Goal: Communication & Community: Answer question/provide support

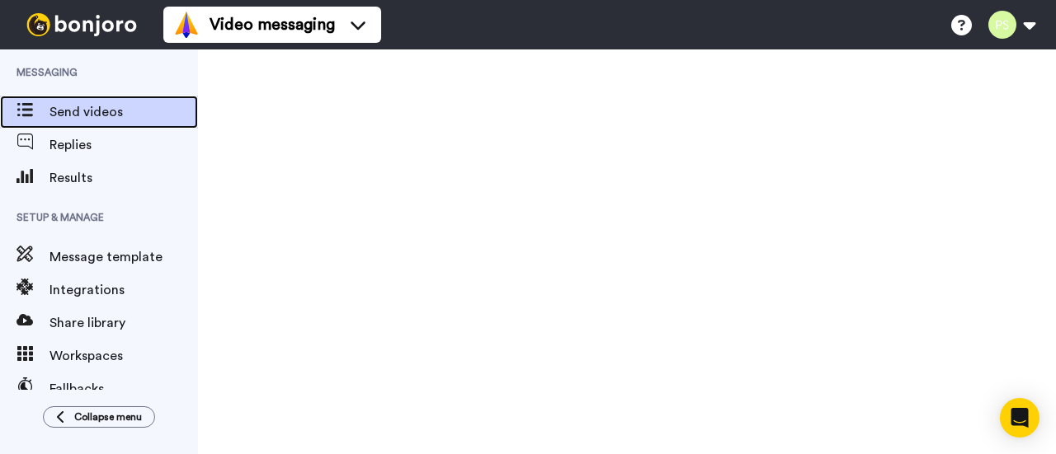
click at [64, 112] on span "Send videos" at bounding box center [123, 112] width 148 height 20
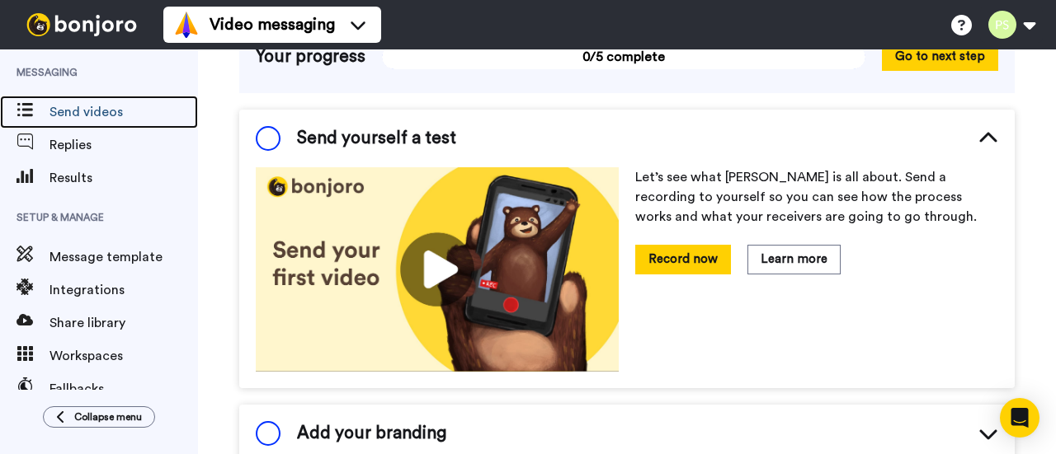
scroll to position [388, 0]
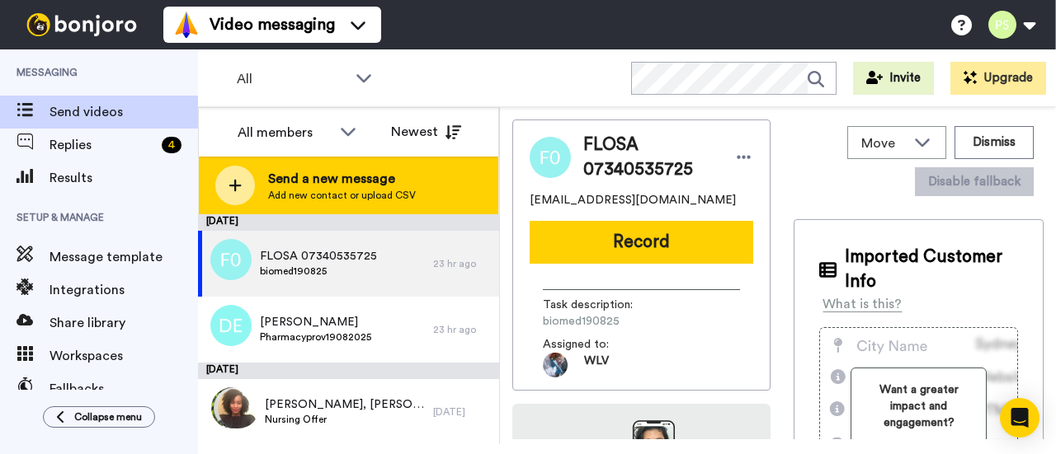
click at [314, 182] on span "Send a new message" at bounding box center [342, 179] width 148 height 20
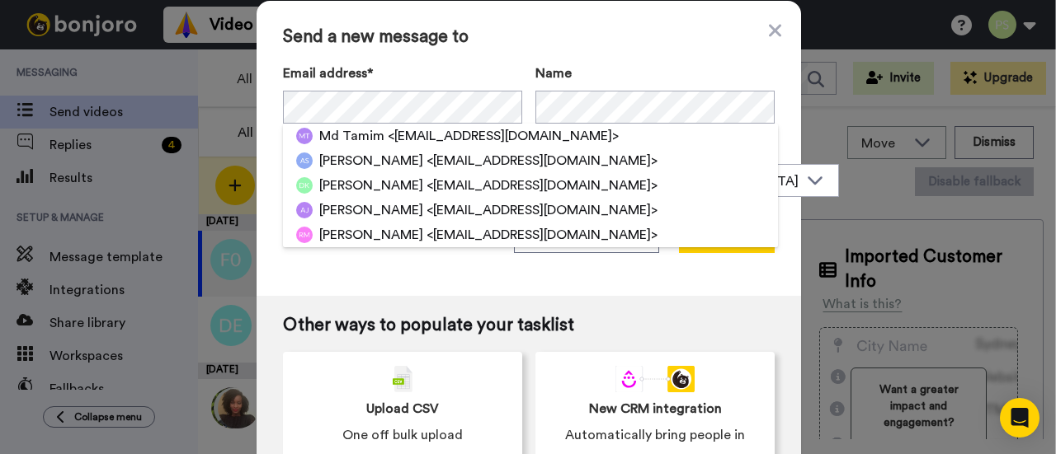
click at [851, 194] on div "Send a new message to Email address* [PERSON_NAME] <[EMAIL_ADDRESS][DOMAIN_NAME…" at bounding box center [528, 227] width 1056 height 454
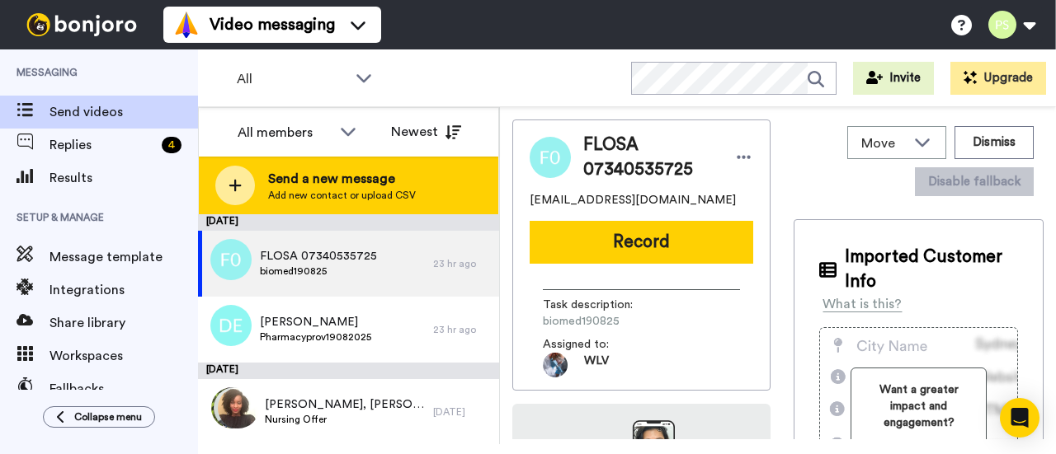
click at [269, 171] on span "Send a new message" at bounding box center [342, 179] width 148 height 20
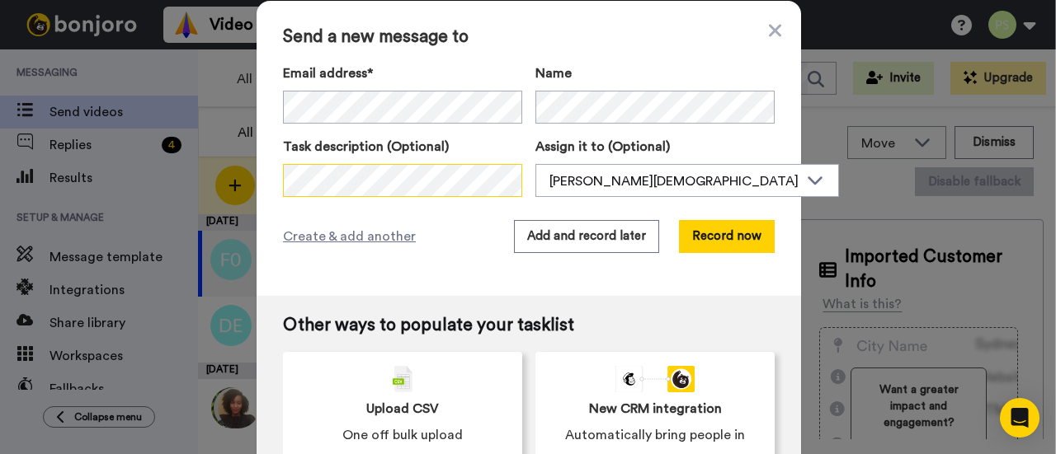
click at [247, 176] on div "Send a new message to Email address* Md Tamim <jerrytamim6666@gmail.com> Abolor…" at bounding box center [528, 227] width 1056 height 454
click at [309, 87] on div "Email address* Md Tamim <jerrytamim6666@gmail.com> Abolore Sode <aboloresode15@…" at bounding box center [402, 94] width 239 height 60
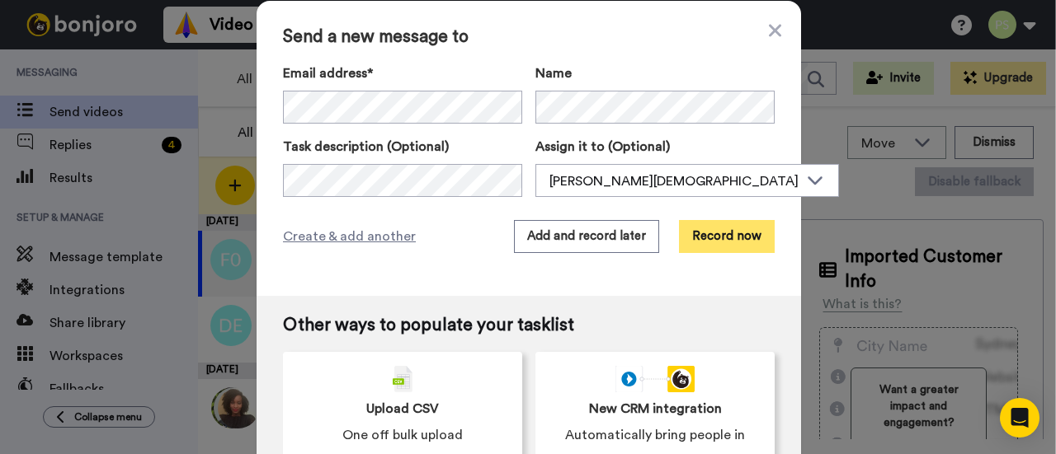
click at [701, 230] on button "Record now" at bounding box center [727, 236] width 96 height 33
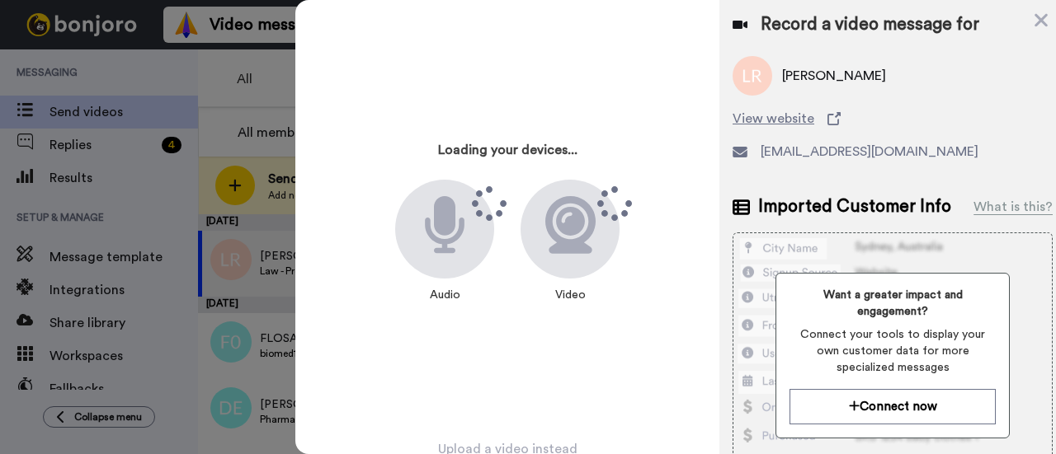
scroll to position [73, 0]
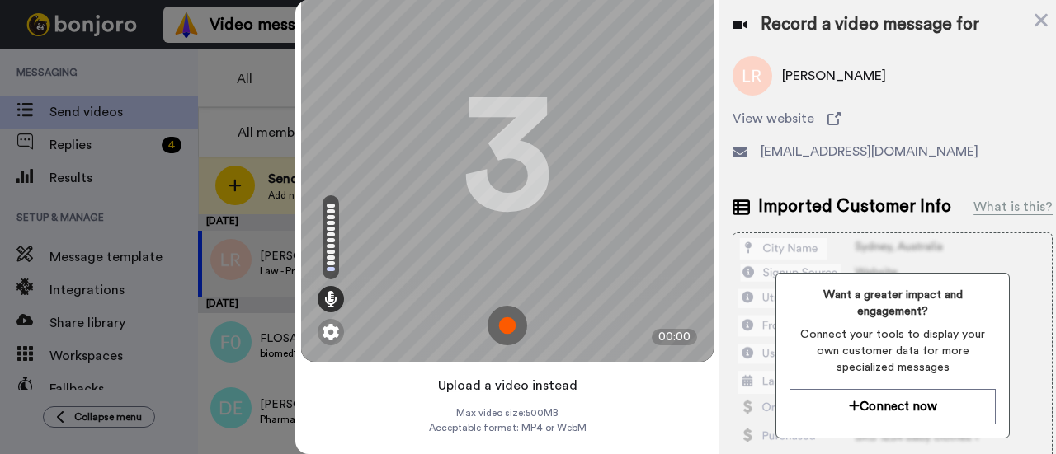
click at [507, 377] on button "Upload a video instead" at bounding box center [507, 385] width 149 height 21
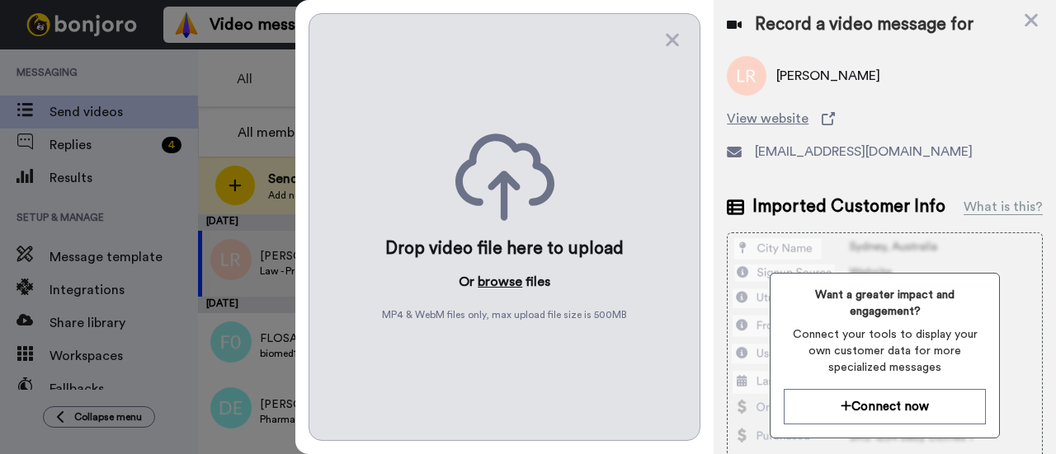
click at [501, 280] on button "browse" at bounding box center [500, 282] width 45 height 20
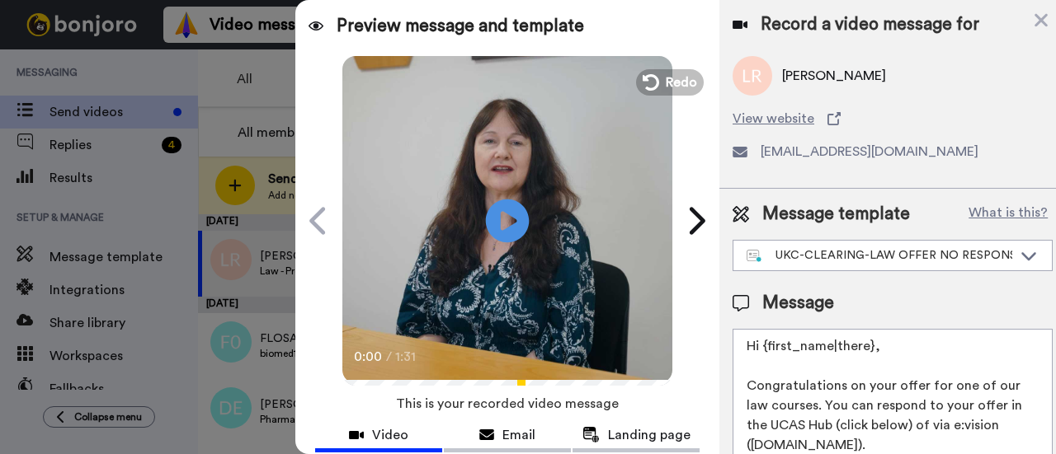
click at [516, 214] on icon at bounding box center [508, 221] width 44 height 44
click at [520, 234] on icon at bounding box center [508, 221] width 44 height 44
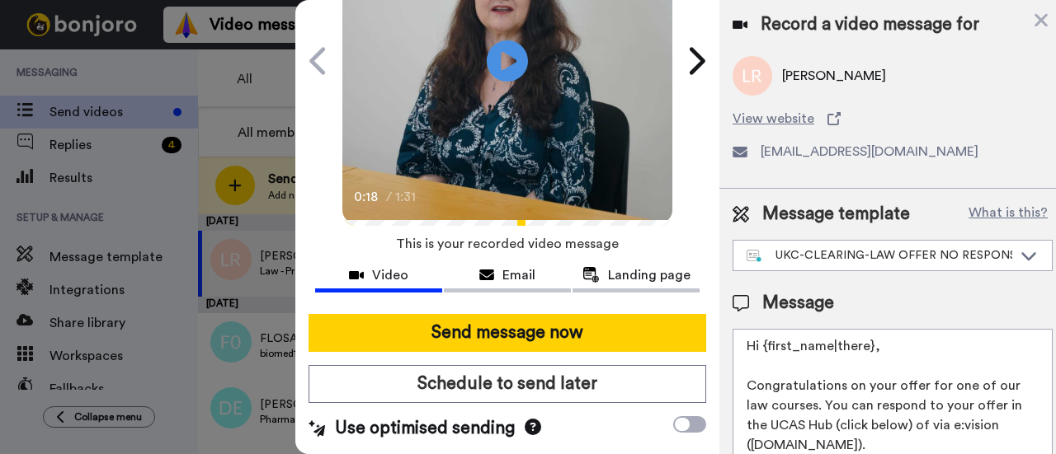
scroll to position [167, 0]
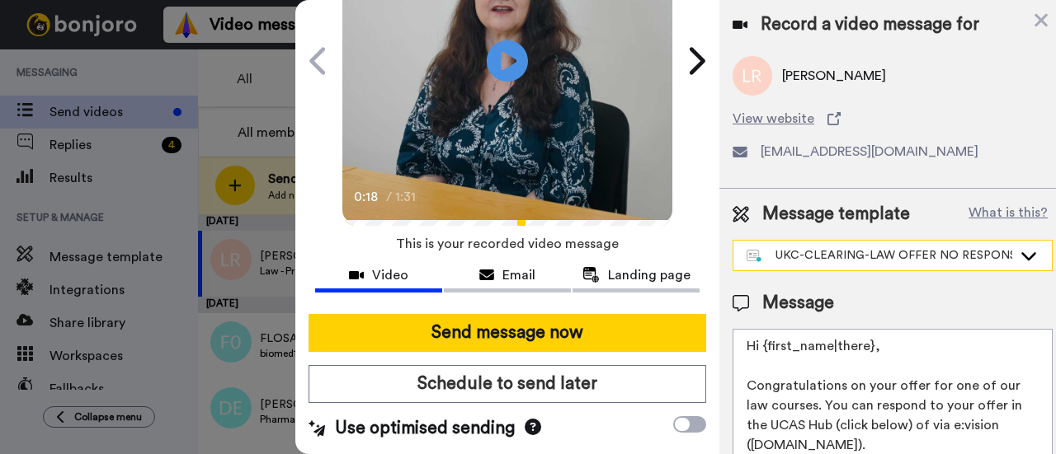
click at [976, 253] on div "UKC-CLEARING-LAW OFFER NO RESPONSE" at bounding box center [879, 255] width 266 height 16
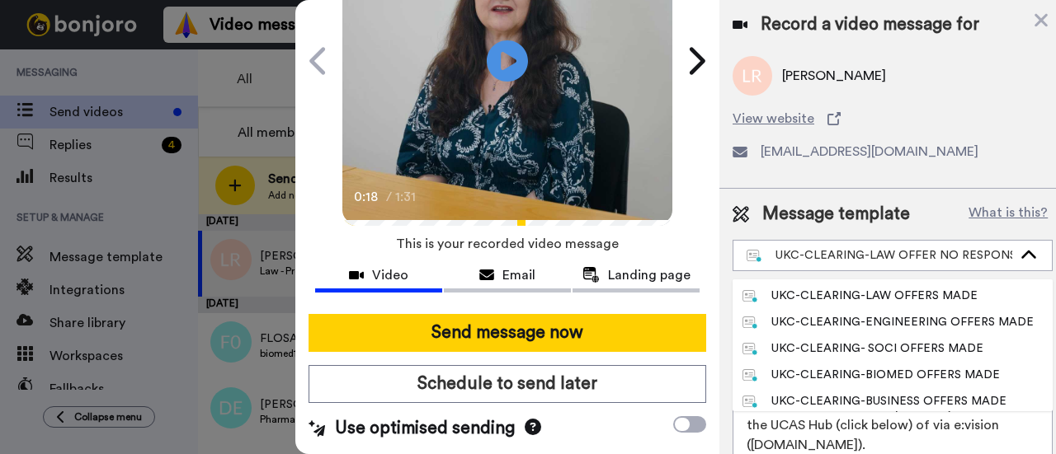
scroll to position [660, 0]
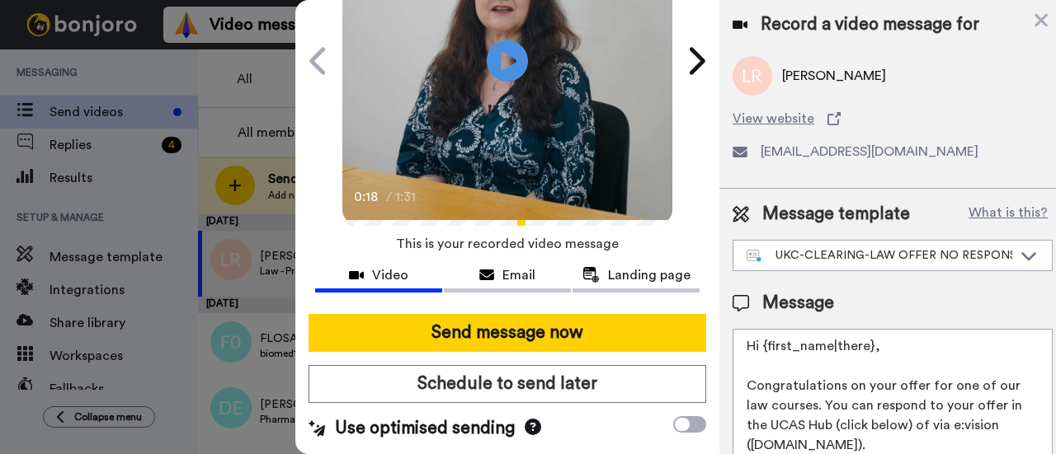
click at [958, 220] on div "Message template What is this?" at bounding box center [892, 214] width 320 height 25
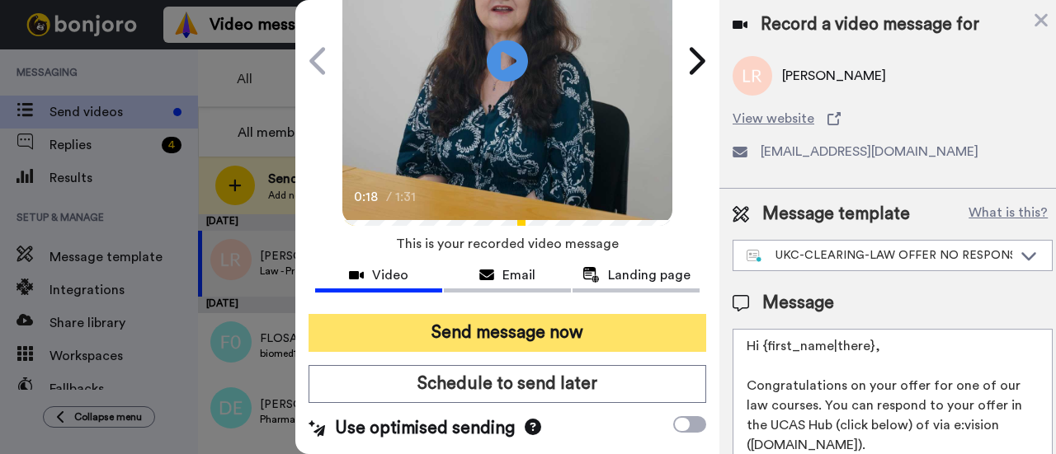
click at [450, 326] on button "Send message now" at bounding box center [507, 333] width 398 height 38
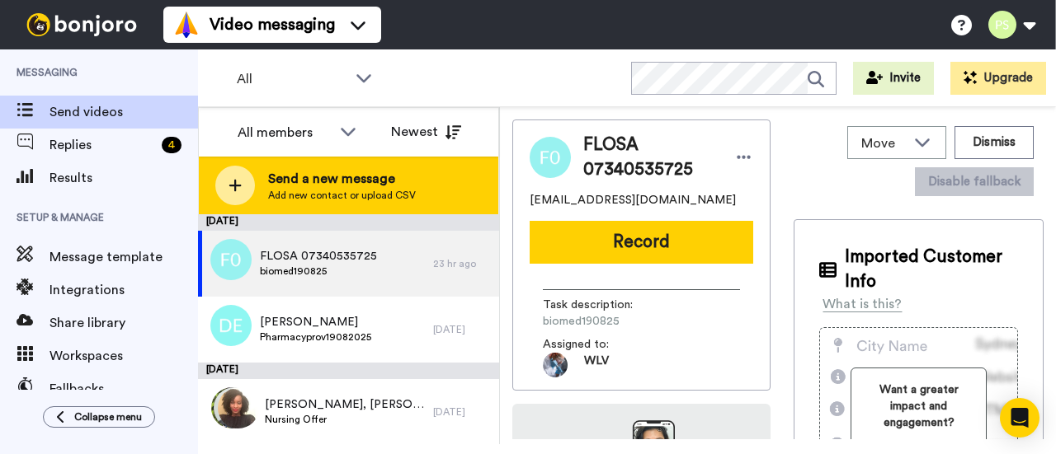
click at [300, 181] on span "Send a new message" at bounding box center [342, 179] width 148 height 20
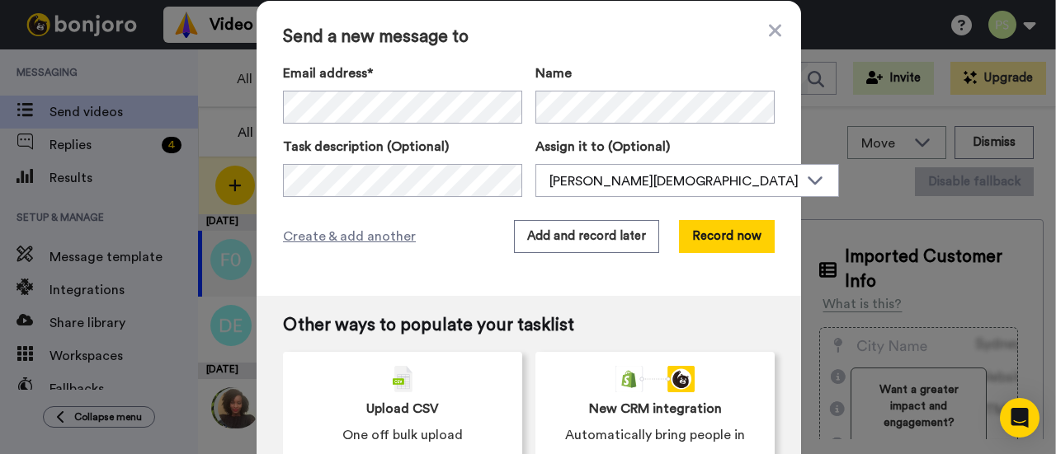
click at [501, 32] on span "Send a new message to" at bounding box center [529, 37] width 492 height 20
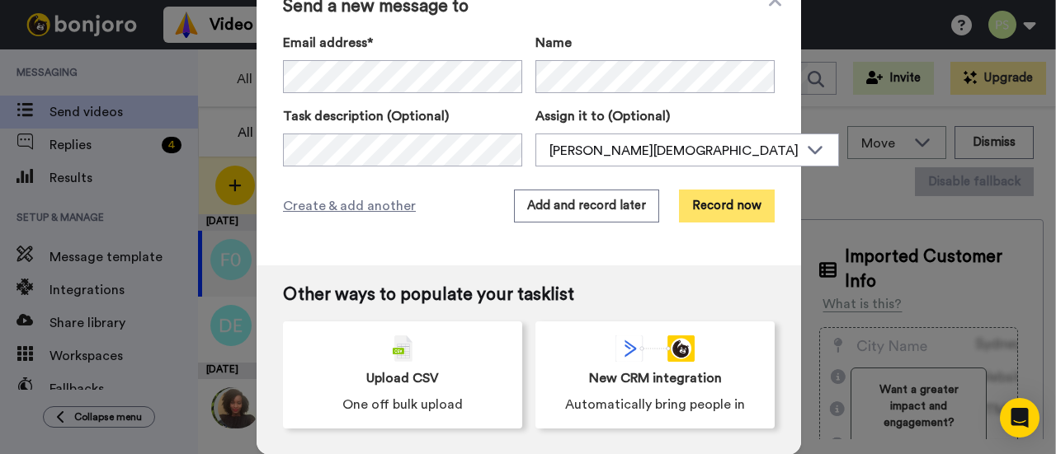
click at [689, 200] on button "Record now" at bounding box center [727, 206] width 96 height 33
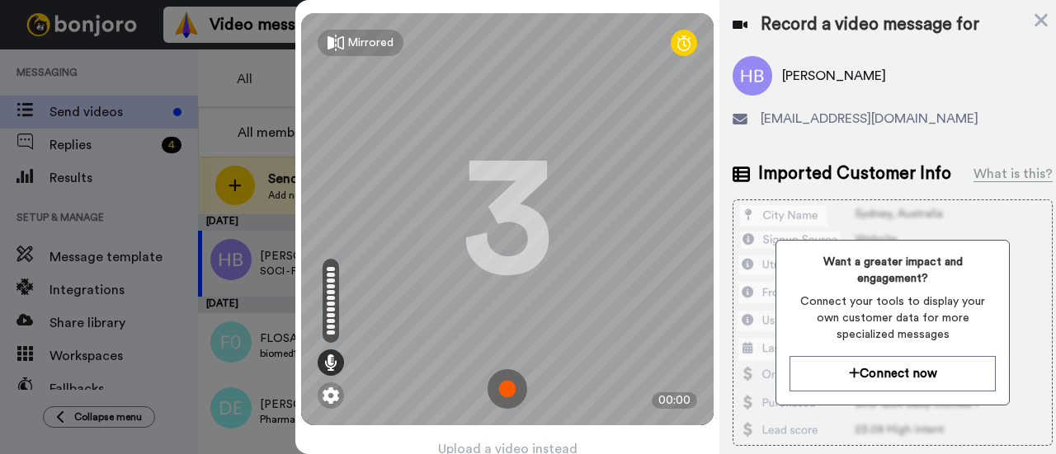
scroll to position [73, 0]
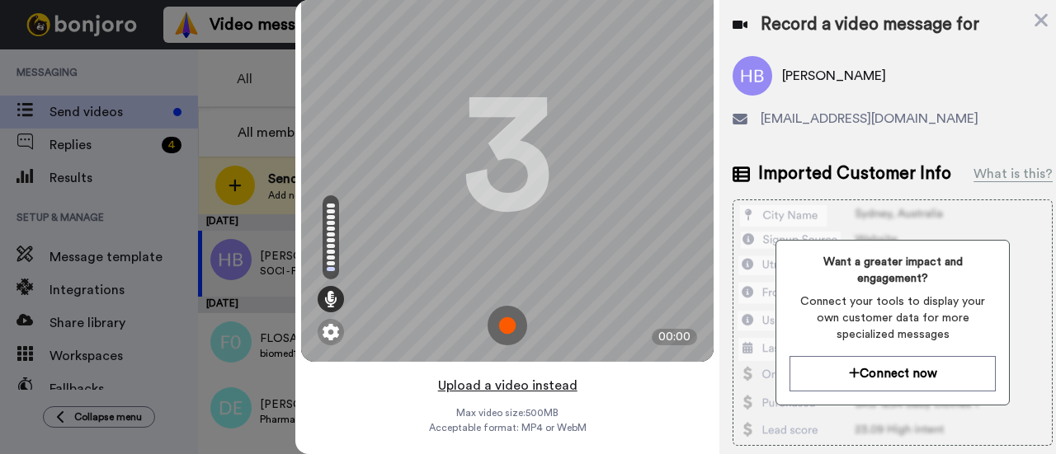
click at [550, 379] on button "Upload a video instead" at bounding box center [507, 385] width 149 height 21
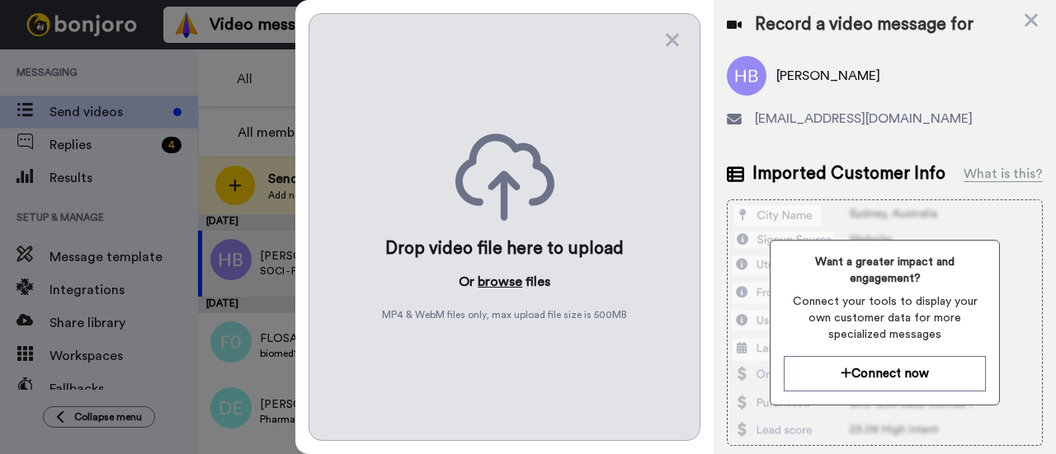
click at [485, 272] on button "browse" at bounding box center [500, 282] width 45 height 20
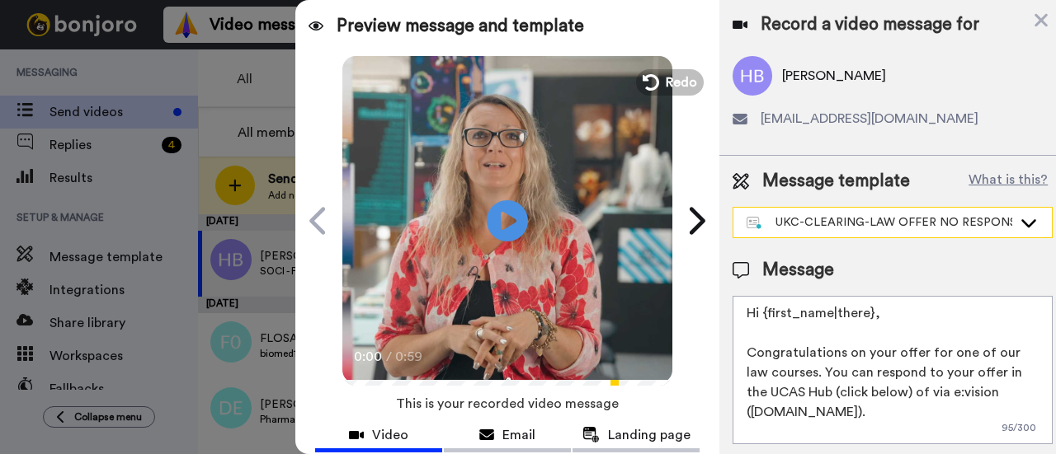
click at [935, 212] on div "UKC-CLEARING-LAW OFFER NO RESPONSE" at bounding box center [892, 223] width 318 height 30
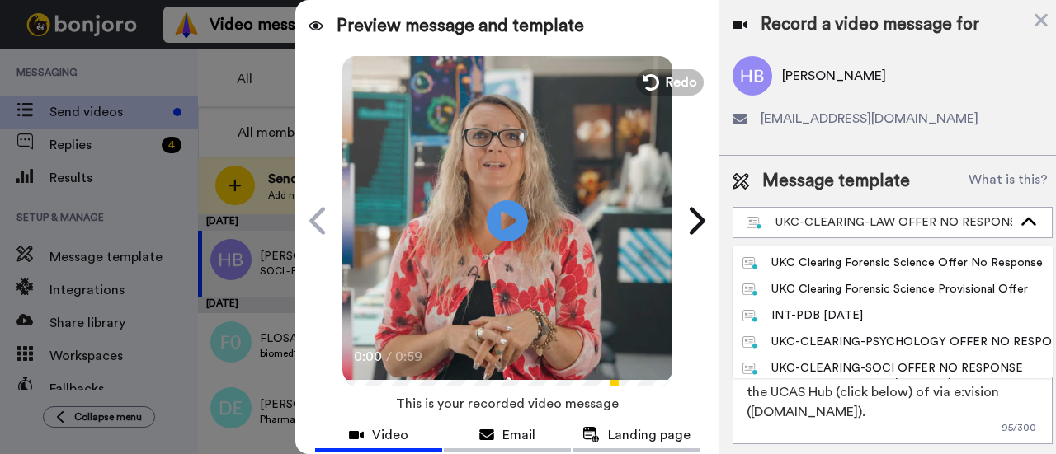
scroll to position [214, 0]
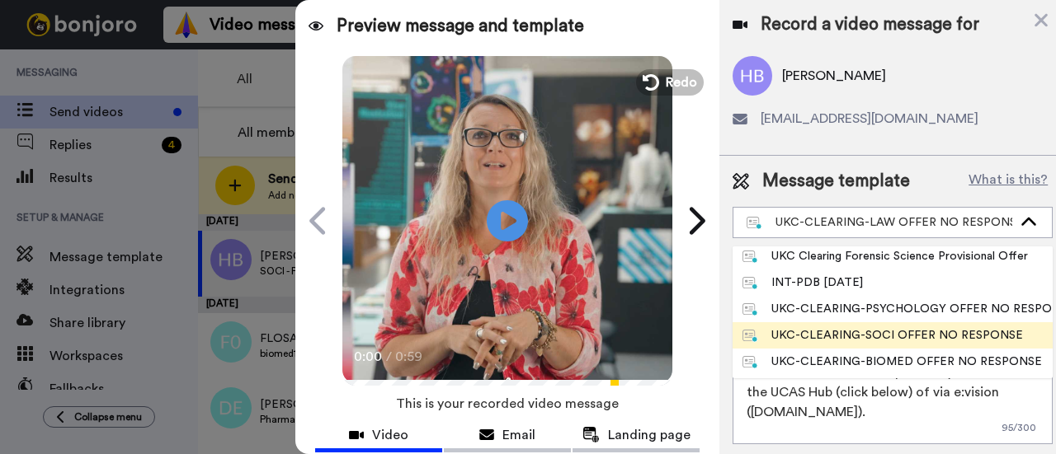
click at [888, 326] on li "UKC-CLEARING-SOCI OFFER NO RESPONSE" at bounding box center [892, 335] width 320 height 26
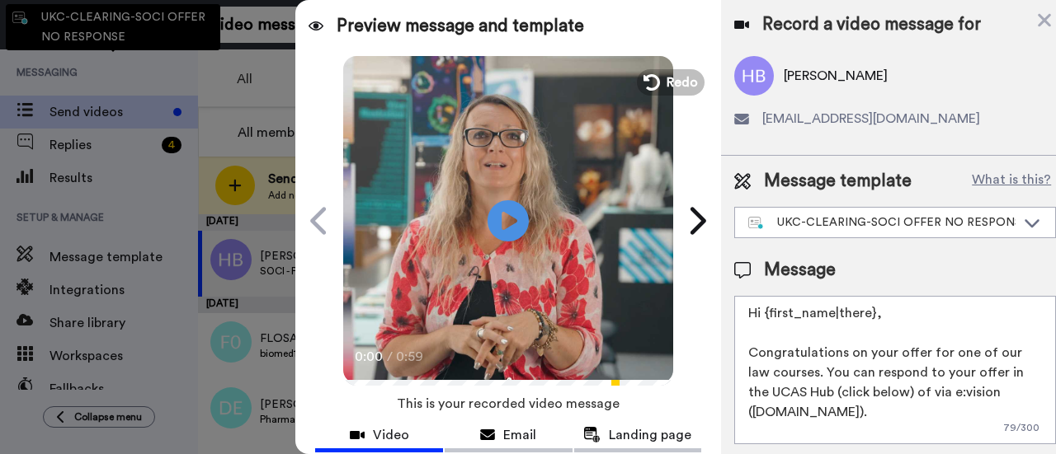
type textarea "Hi {first_name|there}, Congratulations on your offer for one of our creative in…"
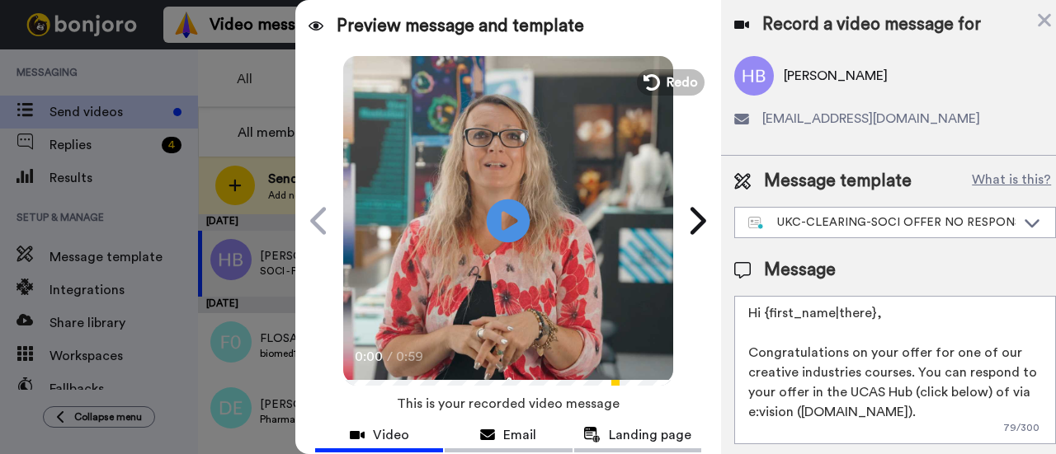
click at [487, 211] on icon at bounding box center [509, 221] width 44 height 44
click at [501, 202] on icon at bounding box center [509, 221] width 44 height 44
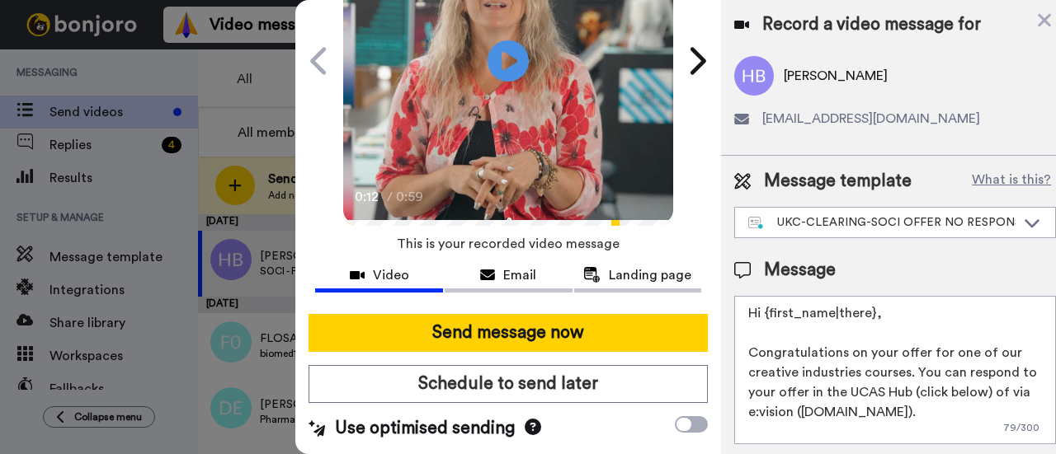
scroll to position [24, 0]
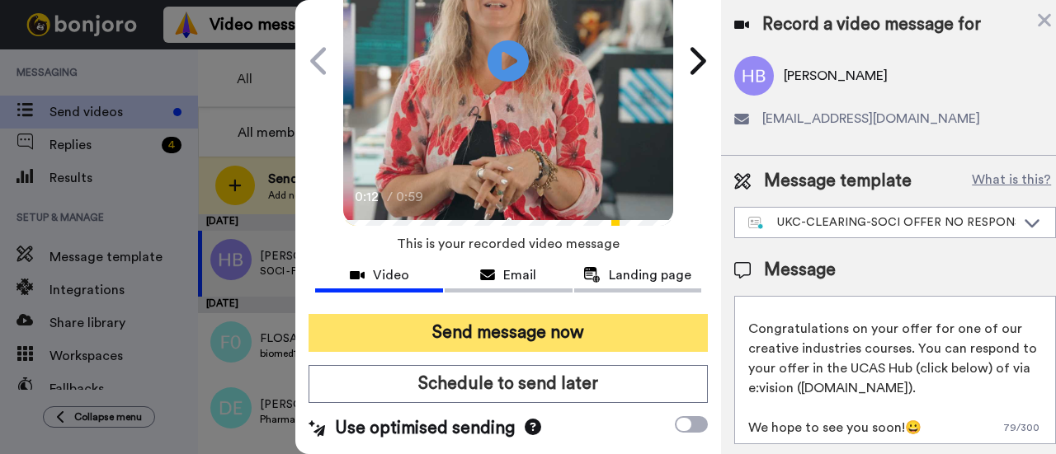
click at [584, 332] on button "Send message now" at bounding box center [507, 333] width 399 height 38
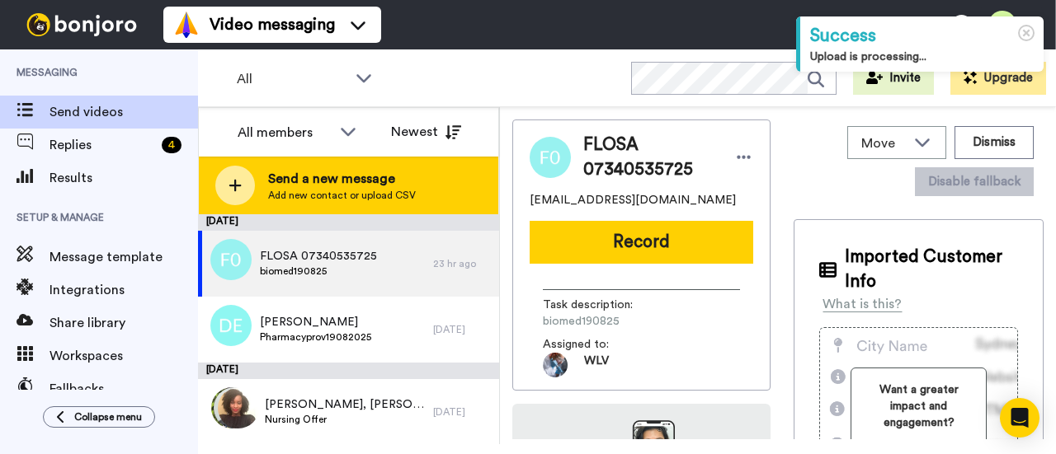
click at [317, 192] on span "Add new contact or upload CSV" at bounding box center [342, 195] width 148 height 13
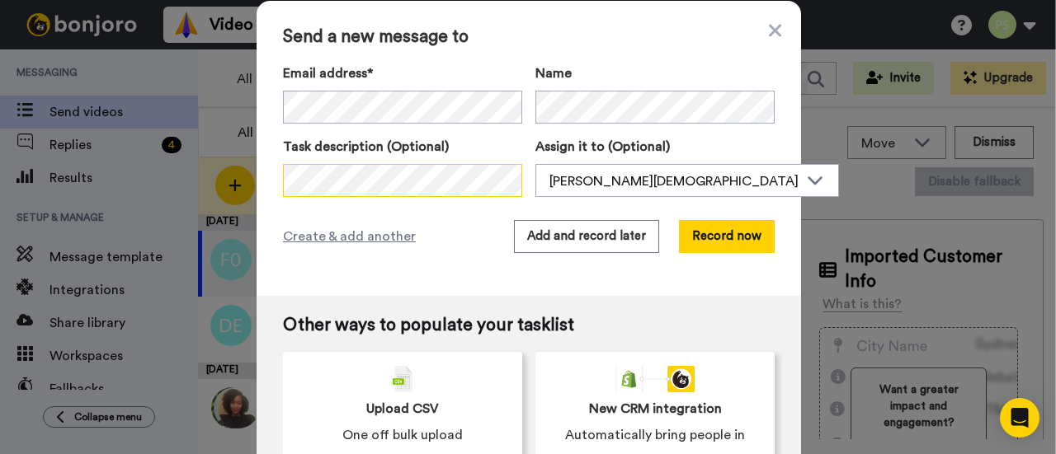
scroll to position [31, 0]
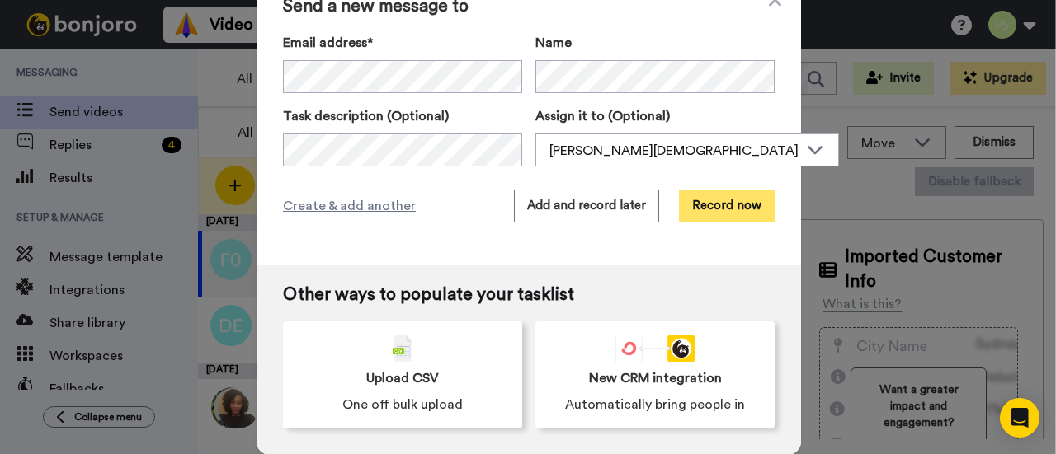
click at [718, 214] on button "Record now" at bounding box center [727, 206] width 96 height 33
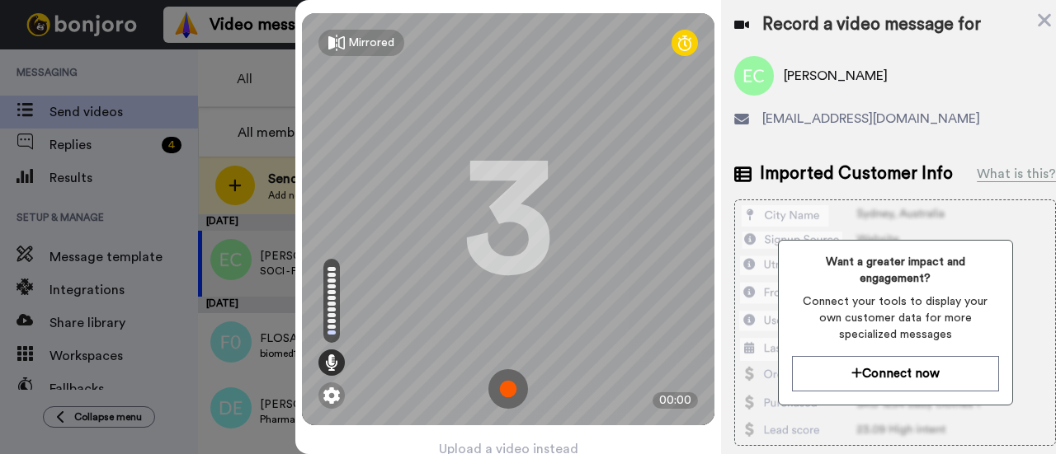
scroll to position [73, 0]
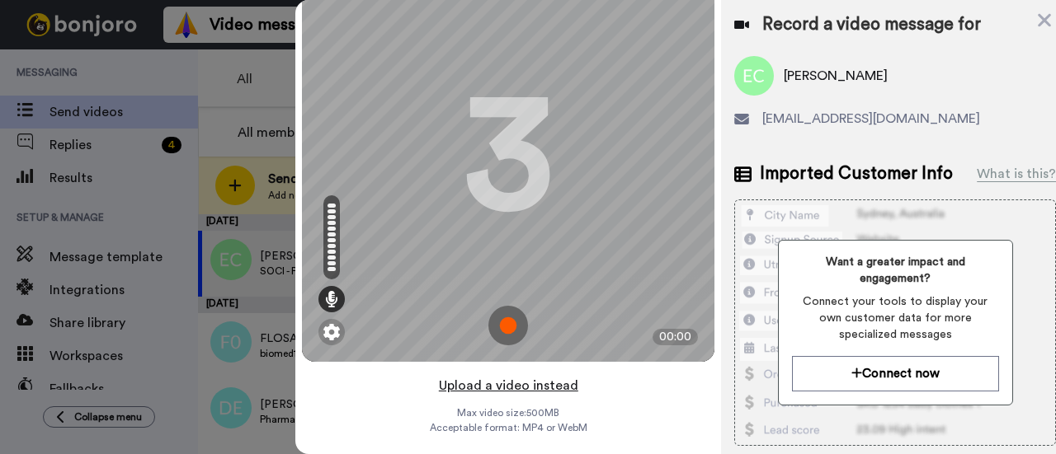
click at [503, 380] on button "Upload a video instead" at bounding box center [508, 385] width 149 height 21
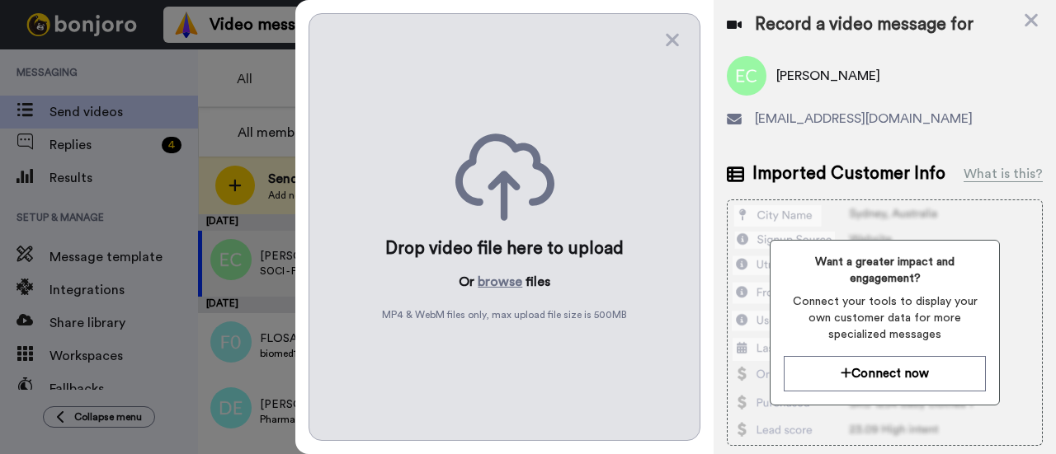
scroll to position [0, 0]
click at [505, 284] on button "browse" at bounding box center [500, 282] width 45 height 20
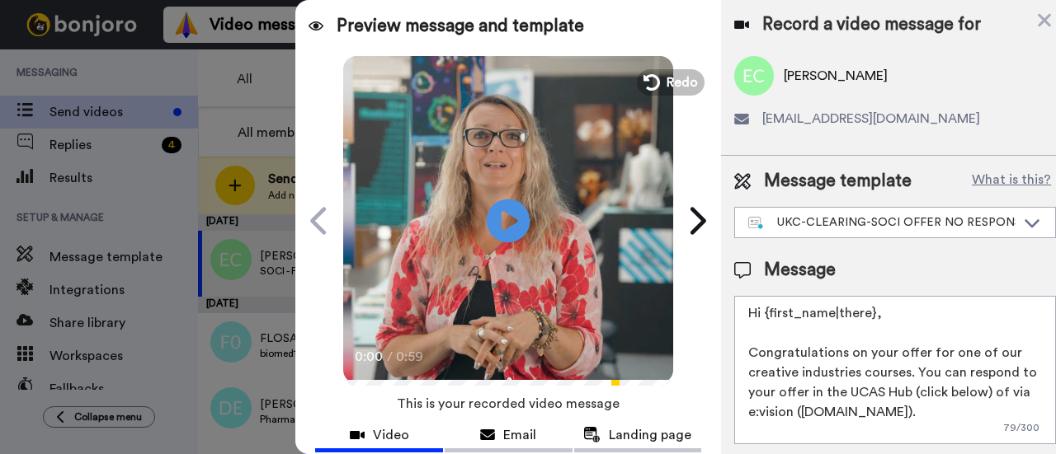
scroll to position [167, 0]
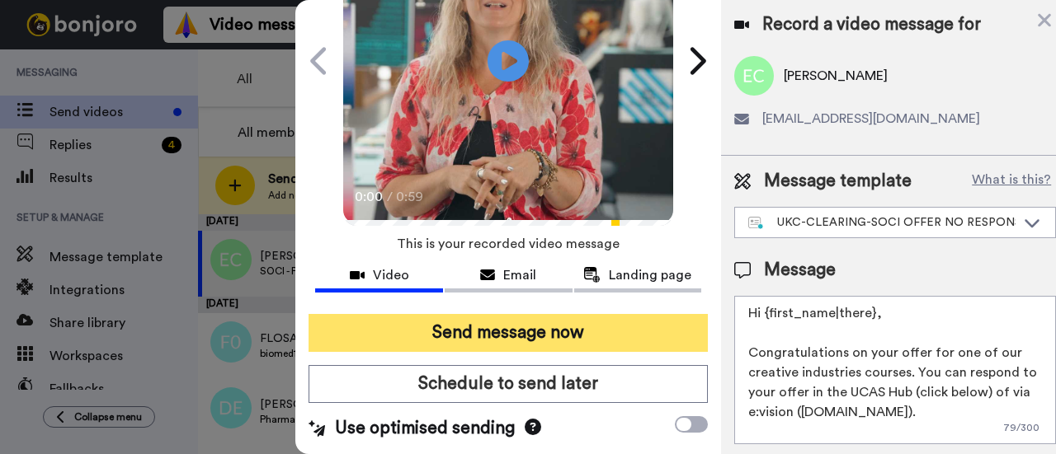
click at [493, 321] on button "Send message now" at bounding box center [507, 333] width 399 height 38
